Goal: Task Accomplishment & Management: Manage account settings

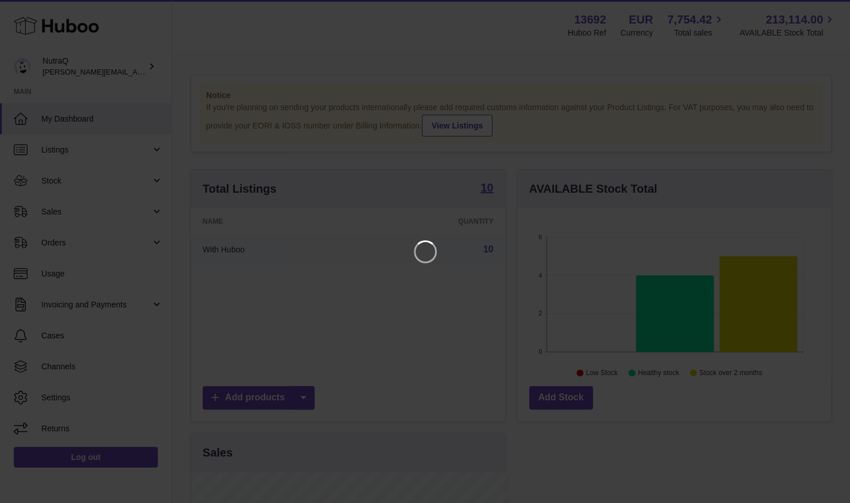
scroll to position [179, 318]
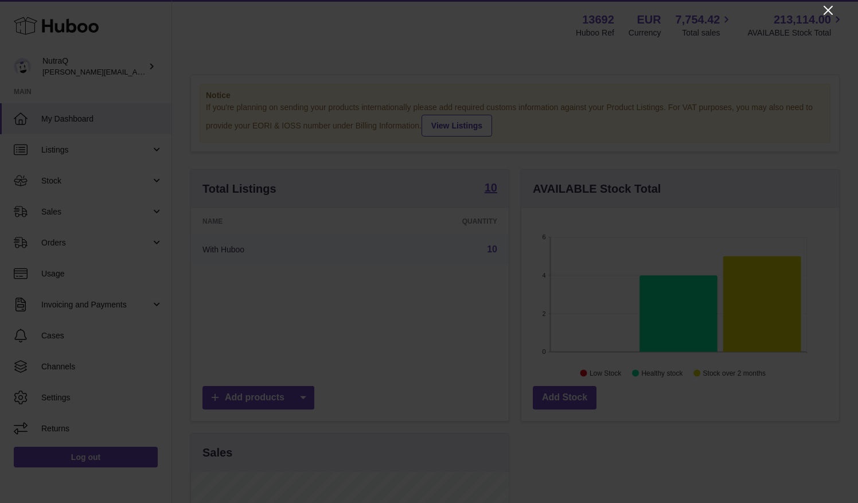
click at [829, 8] on icon "Close" at bounding box center [829, 10] width 14 height 14
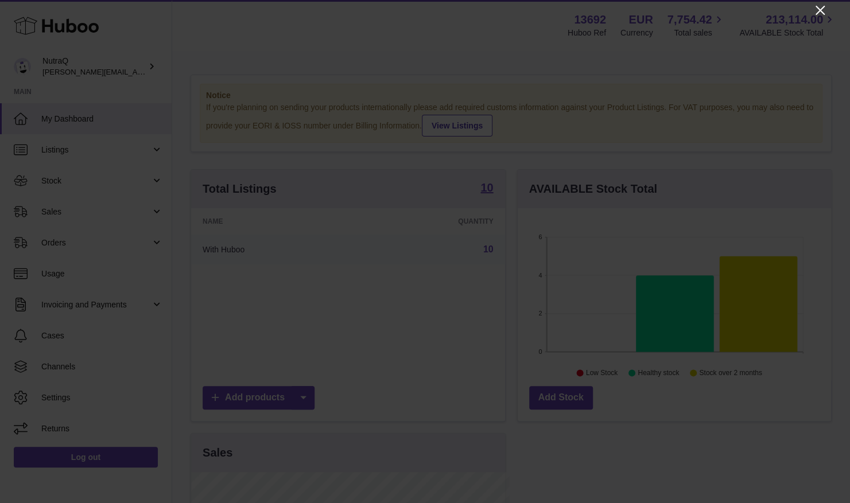
scroll to position [573638, 573503]
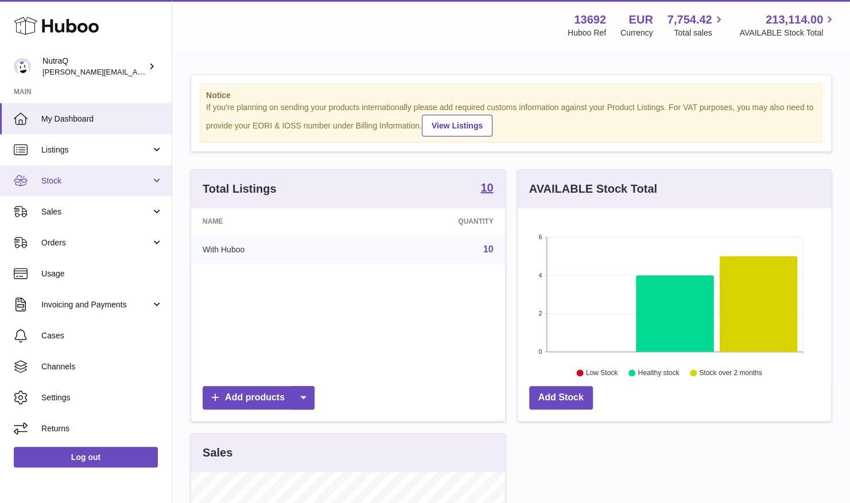
click at [67, 180] on span "Stock" at bounding box center [96, 181] width 110 height 11
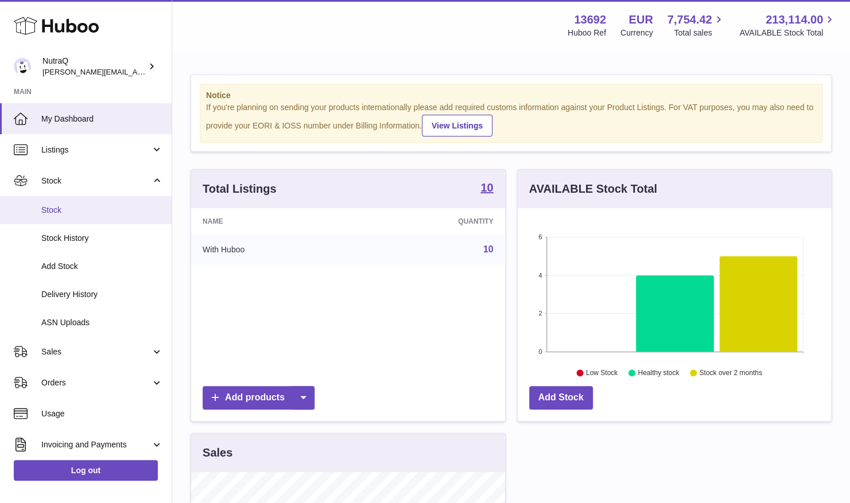
click at [59, 215] on span "Stock" at bounding box center [102, 210] width 122 height 11
